Goal: Obtain resource: Download file/media

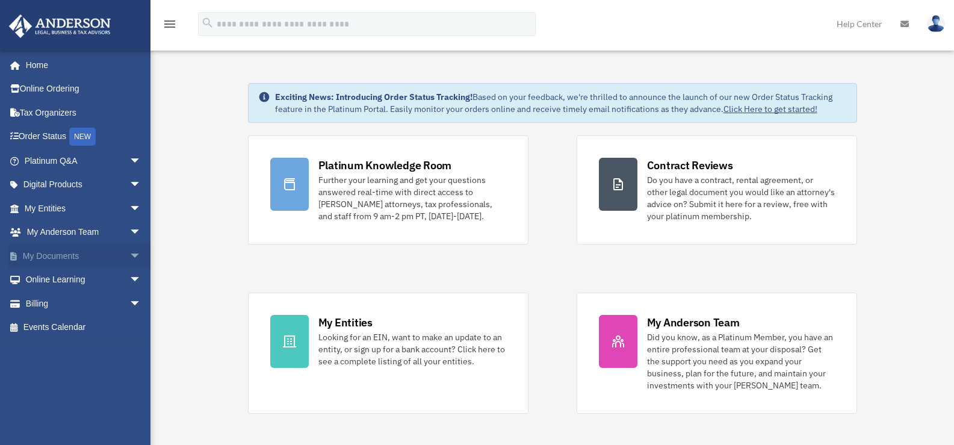
click at [45, 256] on link "My Documents arrow_drop_down" at bounding box center [83, 256] width 151 height 24
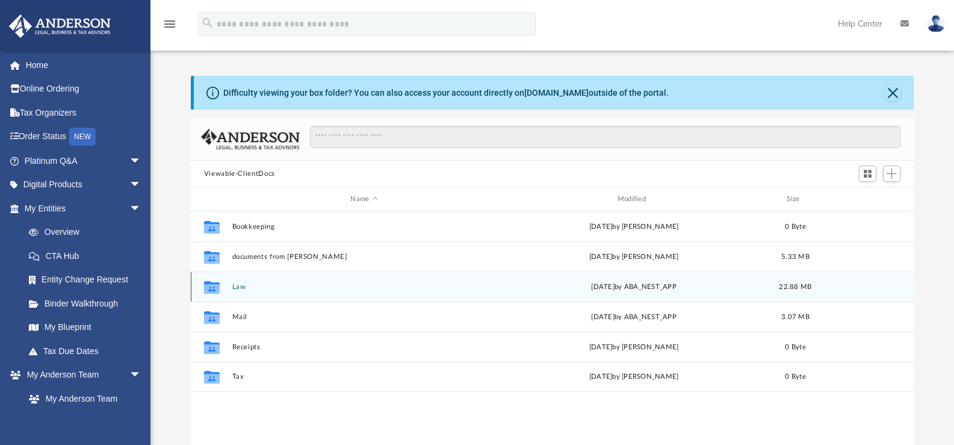
scroll to position [265, 714]
click at [236, 288] on button "Law" at bounding box center [364, 287] width 264 height 8
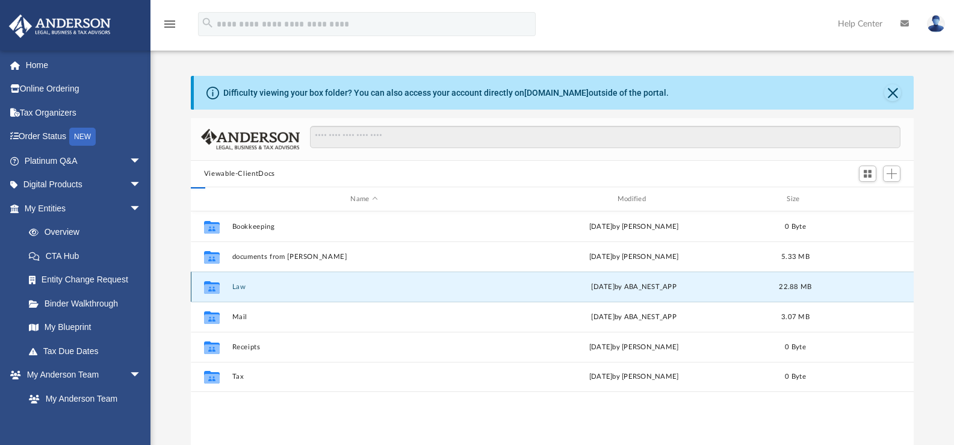
click at [236, 288] on button "Law" at bounding box center [364, 287] width 264 height 8
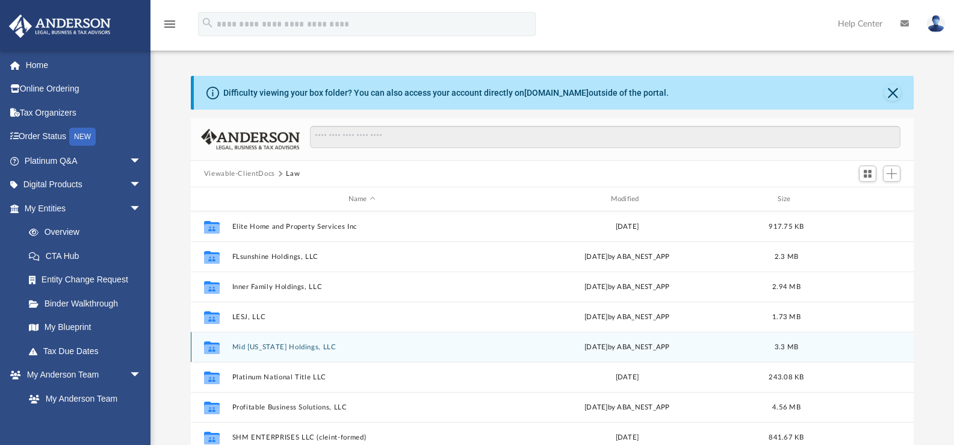
click at [277, 348] on button "Mid [US_STATE] Holdings, LLC" at bounding box center [362, 347] width 260 height 8
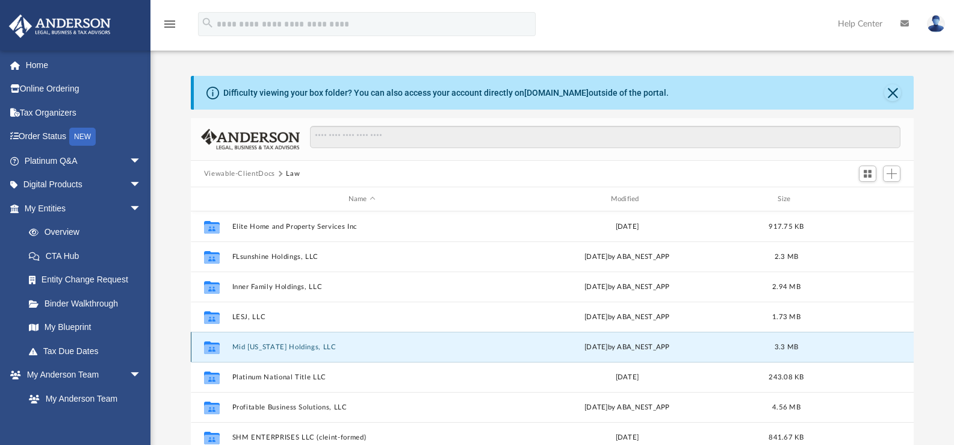
click at [277, 348] on button "Mid [US_STATE] Holdings, LLC" at bounding box center [362, 347] width 260 height 8
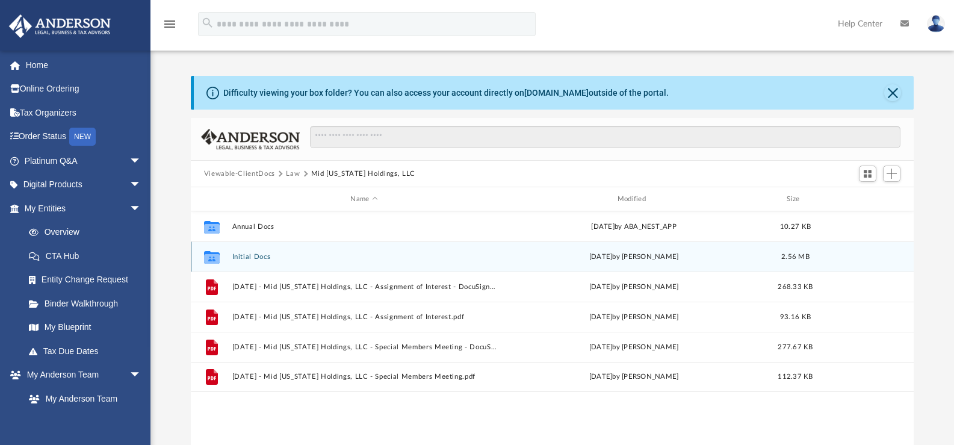
click at [254, 254] on button "Initial Docs" at bounding box center [364, 257] width 264 height 8
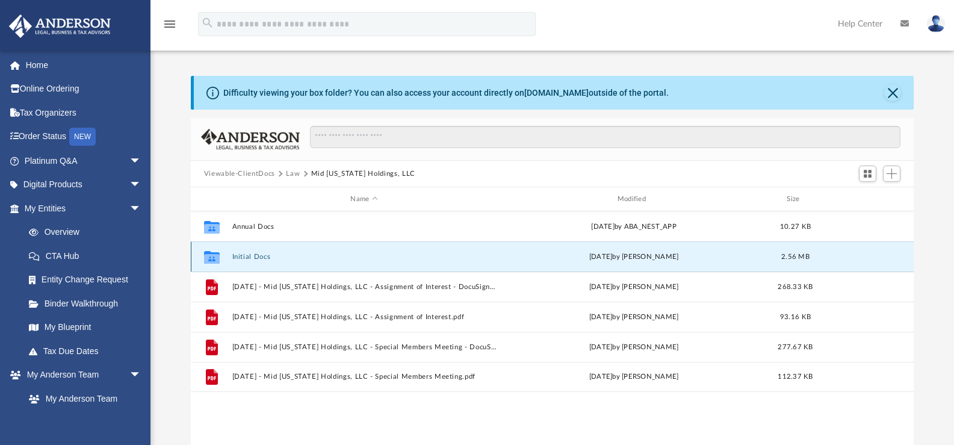
click at [254, 254] on button "Initial Docs" at bounding box center [364, 257] width 264 height 8
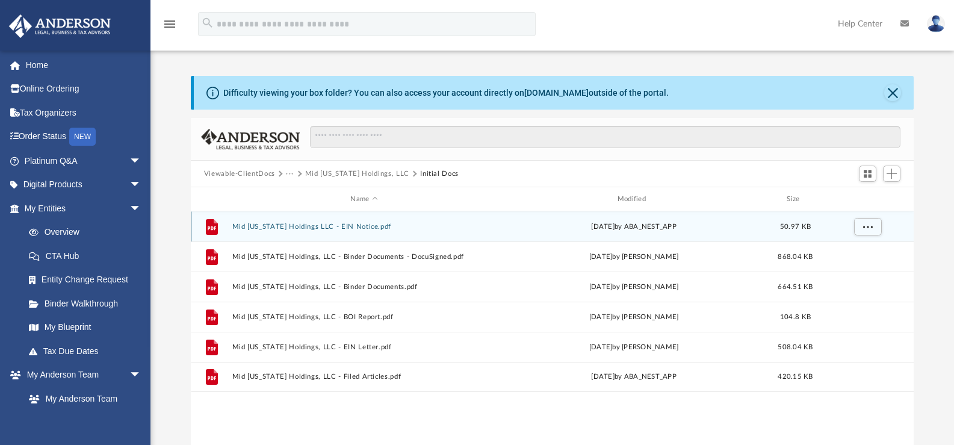
click at [270, 226] on button "Mid [US_STATE] Holdings LLC - EIN Notice.pdf" at bounding box center [364, 227] width 264 height 8
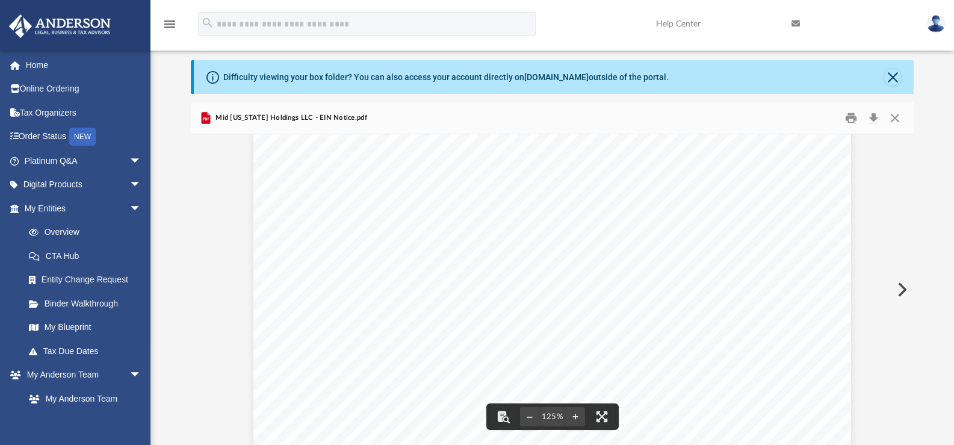
scroll to position [120, 0]
click at [640, 311] on span "Continue >>" at bounding box center [644, 311] width 55 height 10
click at [655, 344] on div "Your Progress: 1. Identity 2. Authenticate 3. Addresses 4. Details 5. EIN Confi…" at bounding box center [551, 445] width 597 height 845
click at [655, 313] on span "Continue >>" at bounding box center [644, 311] width 55 height 10
click at [893, 116] on button "Close" at bounding box center [895, 118] width 22 height 19
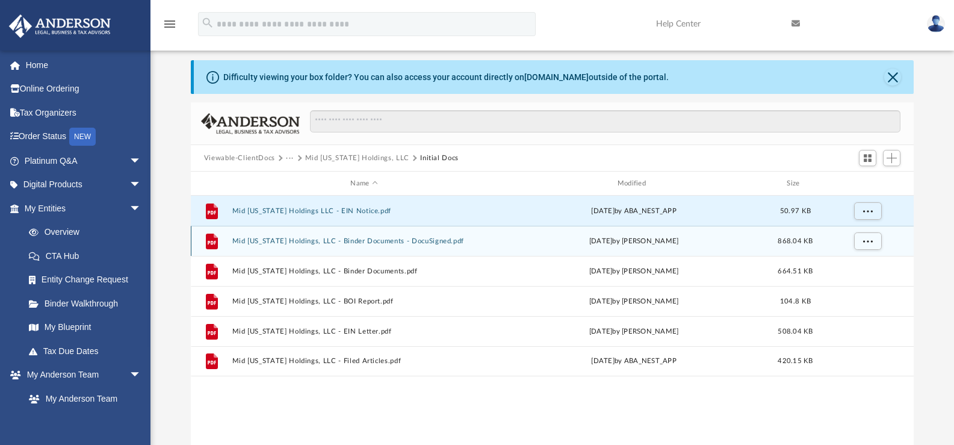
click at [325, 238] on button "Mid [US_STATE] Holdings, LLC - Binder Documents - DocuSigned.pdf" at bounding box center [364, 241] width 264 height 8
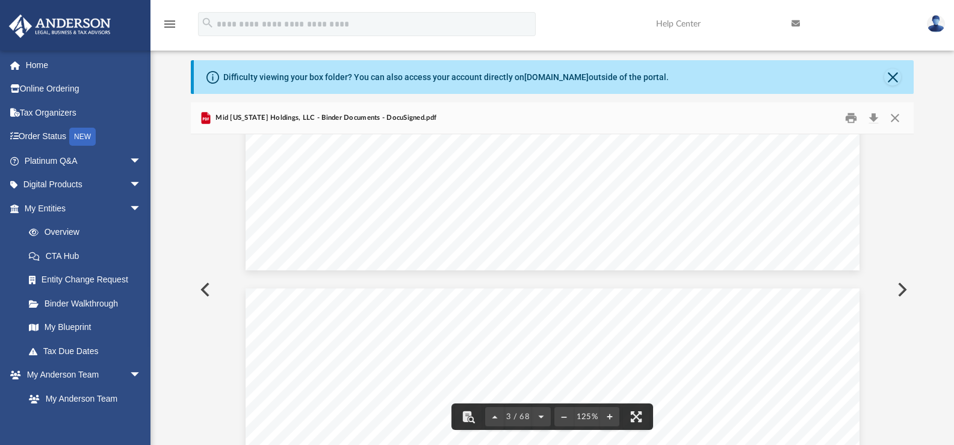
scroll to position [1384, 0]
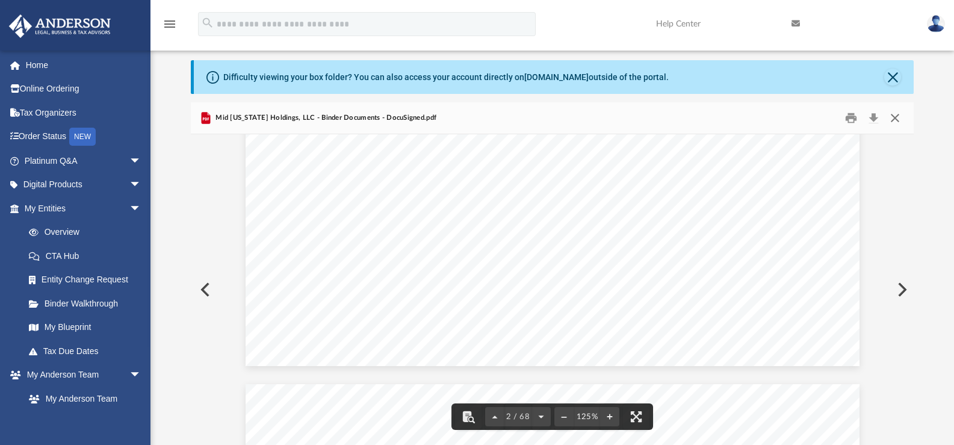
click at [892, 117] on button "Close" at bounding box center [895, 118] width 22 height 19
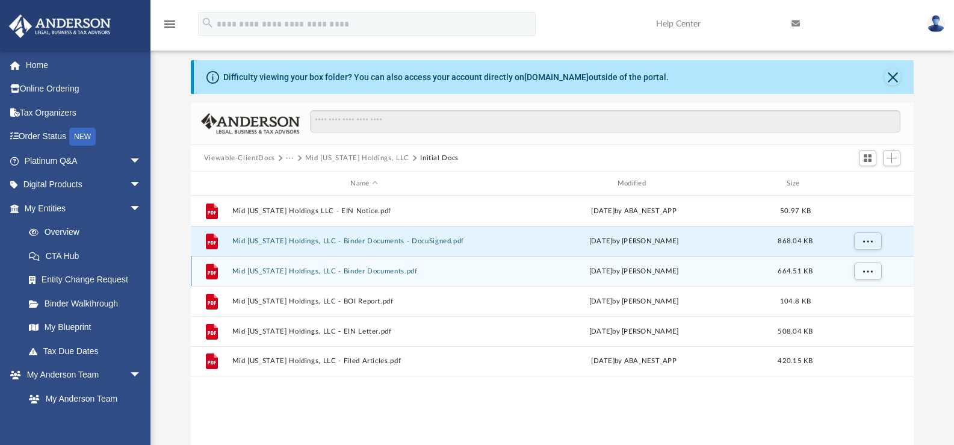
click at [344, 270] on button "Mid [US_STATE] Holdings, LLC - Binder Documents.pdf" at bounding box center [364, 271] width 264 height 8
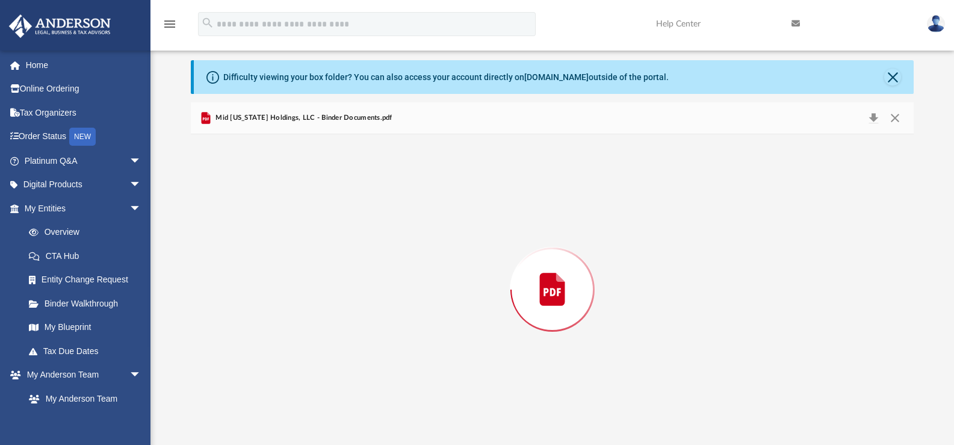
click at [344, 270] on div "Preview" at bounding box center [552, 289] width 723 height 310
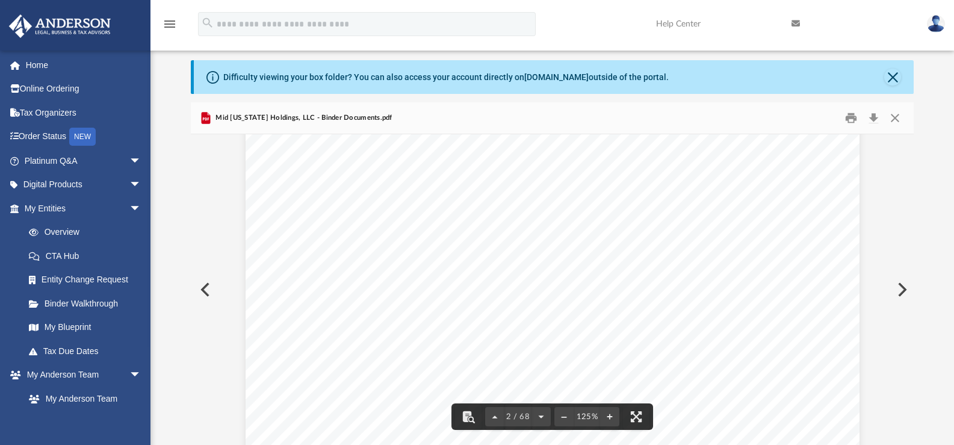
scroll to position [1143, 0]
click at [892, 119] on button "Close" at bounding box center [895, 118] width 22 height 19
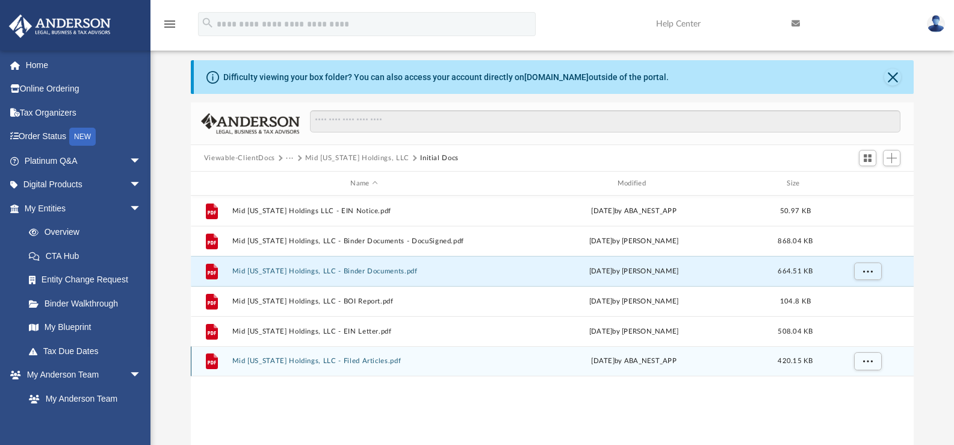
click at [276, 356] on div "File Mid [US_STATE] Holdings, LLC - Filed Articles.pdf [DATE] by ABA_NEST_APP 4…" at bounding box center [552, 361] width 723 height 30
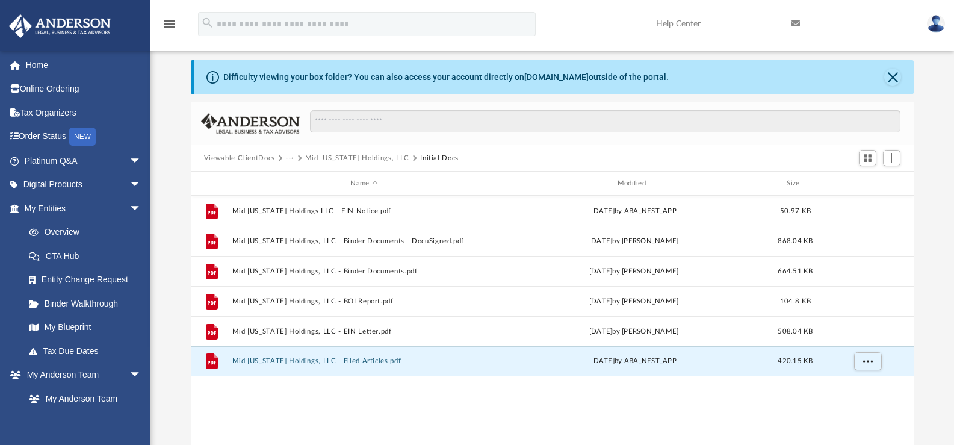
click at [294, 357] on button "Mid [US_STATE] Holdings, LLC - Filed Articles.pdf" at bounding box center [364, 361] width 264 height 8
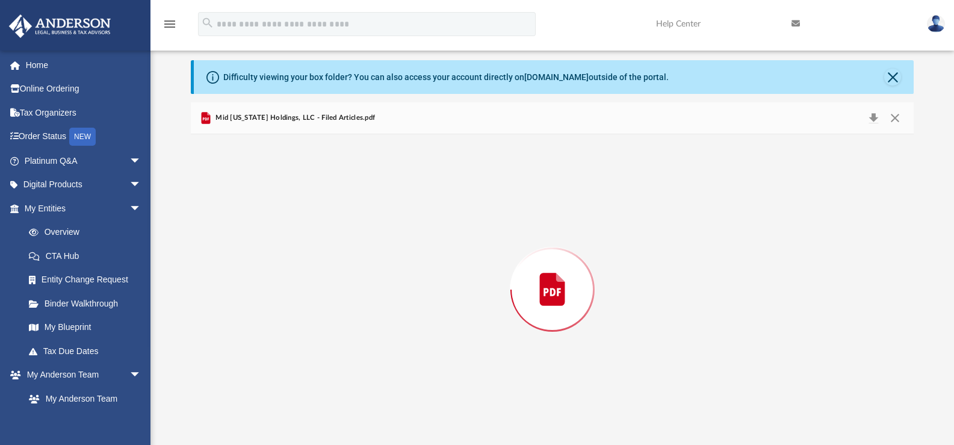
click at [294, 357] on div "Preview" at bounding box center [552, 289] width 723 height 310
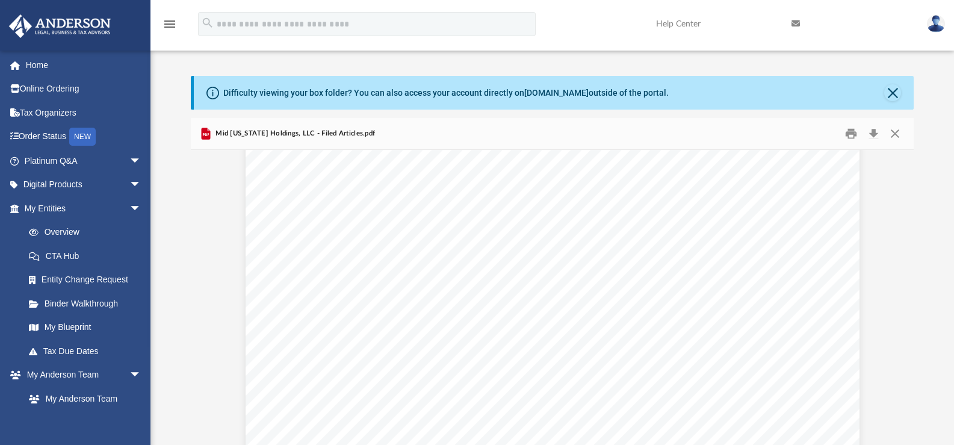
scroll to position [291, 0]
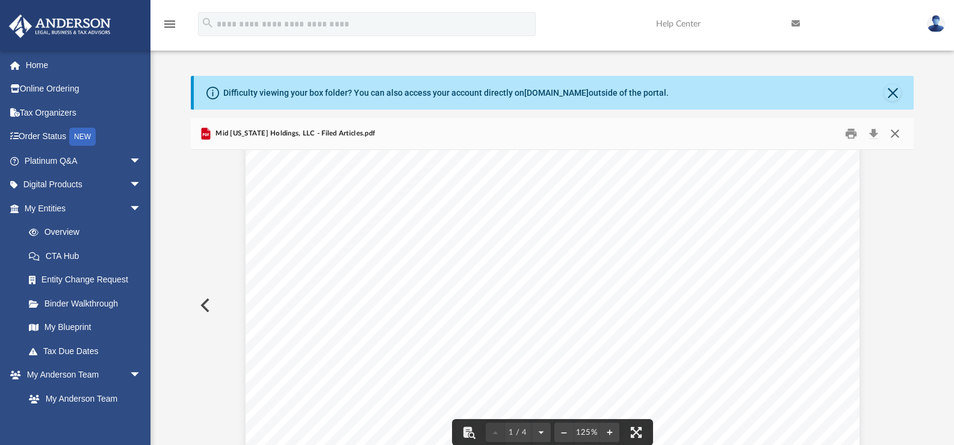
click at [892, 132] on button "Close" at bounding box center [895, 134] width 22 height 19
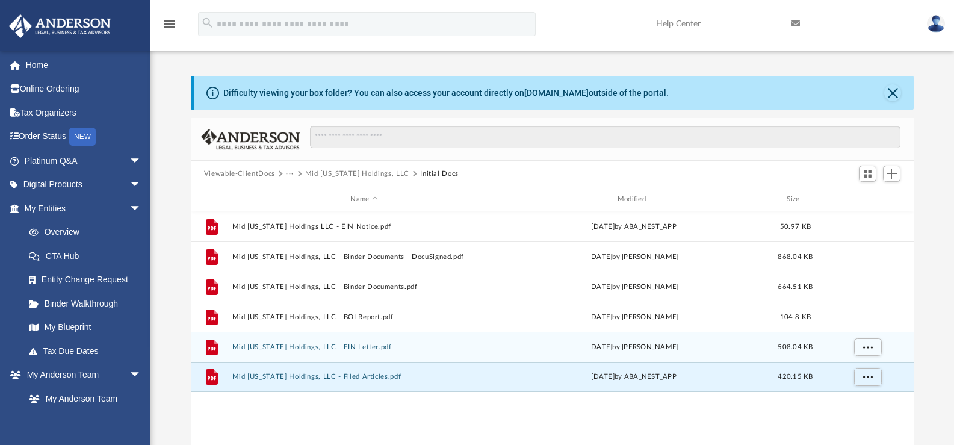
click at [298, 347] on button "Mid [US_STATE] Holdings, LLC - EIN Letter.pdf" at bounding box center [364, 347] width 264 height 8
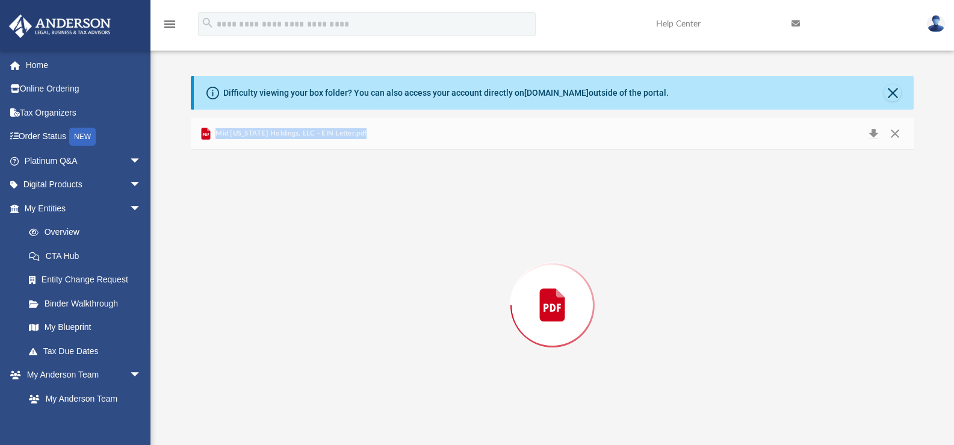
scroll to position [16, 0]
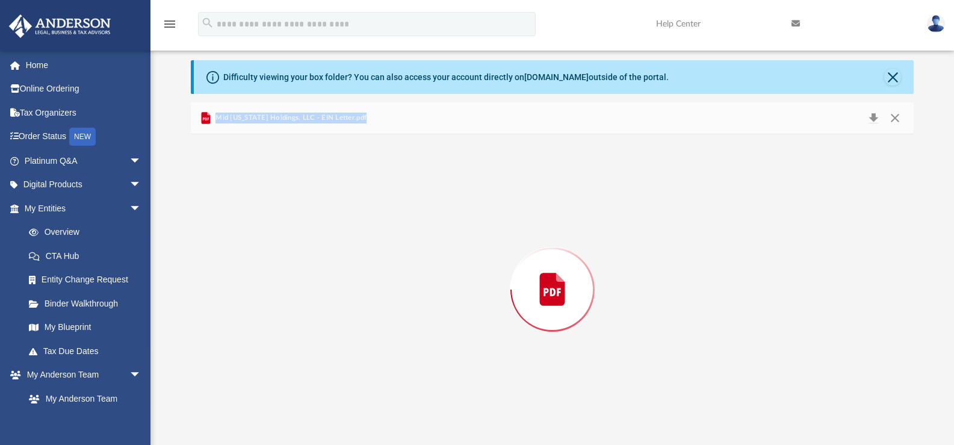
click at [298, 347] on div "Preview" at bounding box center [552, 289] width 723 height 310
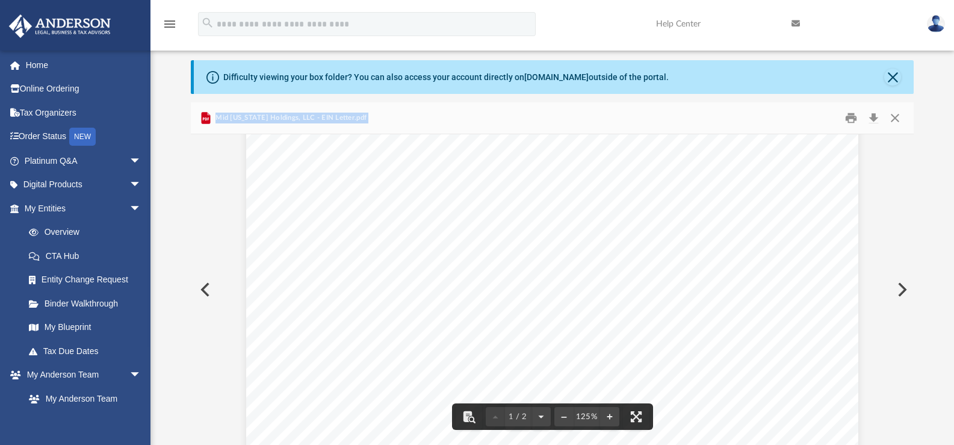
scroll to position [120, 0]
